Goal: Navigation & Orientation: Understand site structure

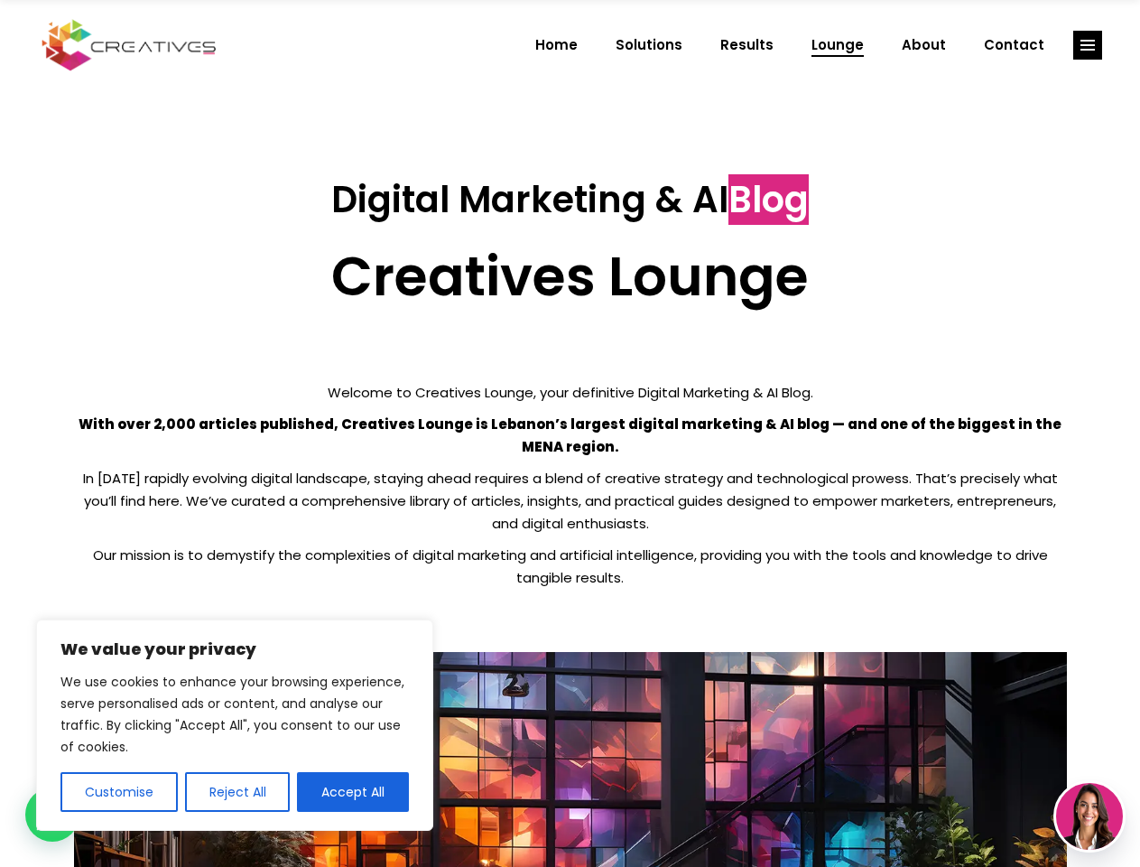
click at [570, 433] on p "With over 2,000 articles published, Creatives Lounge is Lebanon’s largest digit…" at bounding box center [570, 435] width 993 height 45
click at [118, 792] on button "Customise" at bounding box center [118, 792] width 117 height 40
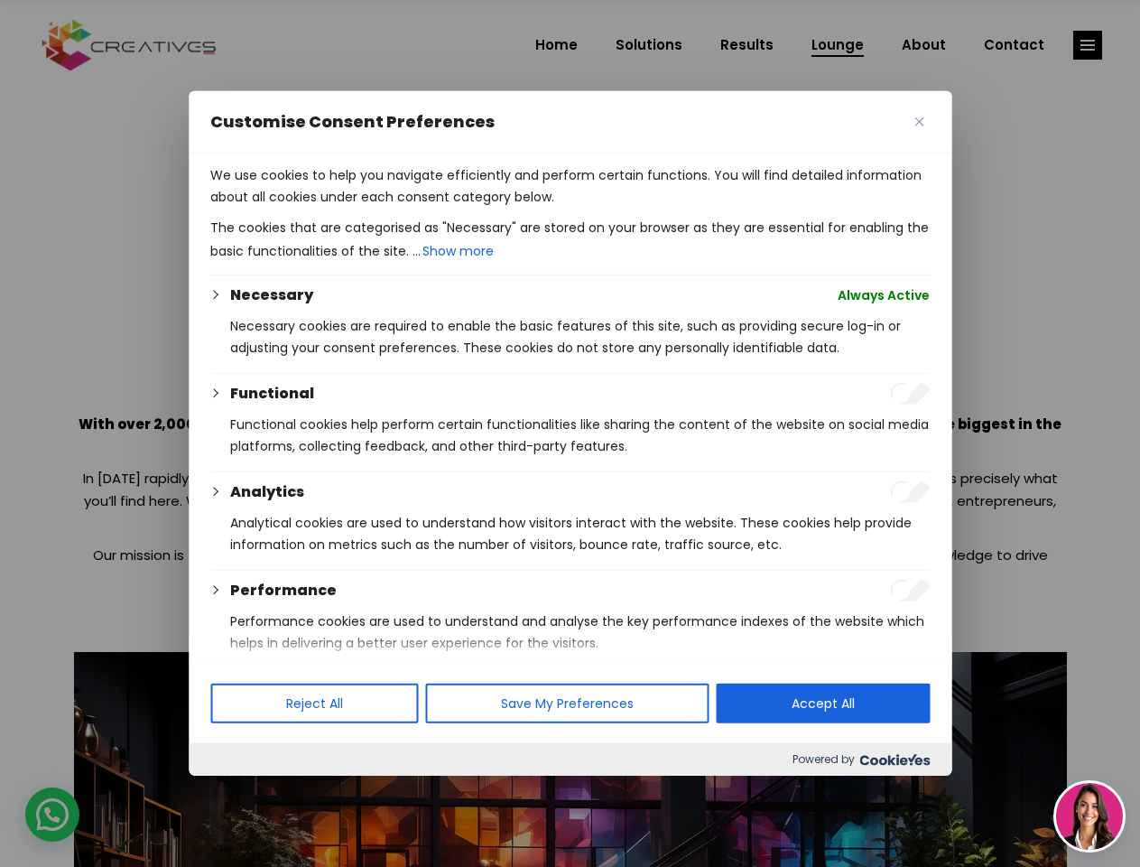
click at [237, 792] on div at bounding box center [570, 433] width 1140 height 867
click at [353, 208] on p "We use cookies to help you navigate efficiently and perform certain functions. …" at bounding box center [570, 185] width 720 height 43
click at [1088, 45] on div at bounding box center [570, 433] width 1140 height 867
click at [1090, 816] on img at bounding box center [1089, 816] width 67 height 67
